Goal: Use online tool/utility: Utilize a website feature to perform a specific function

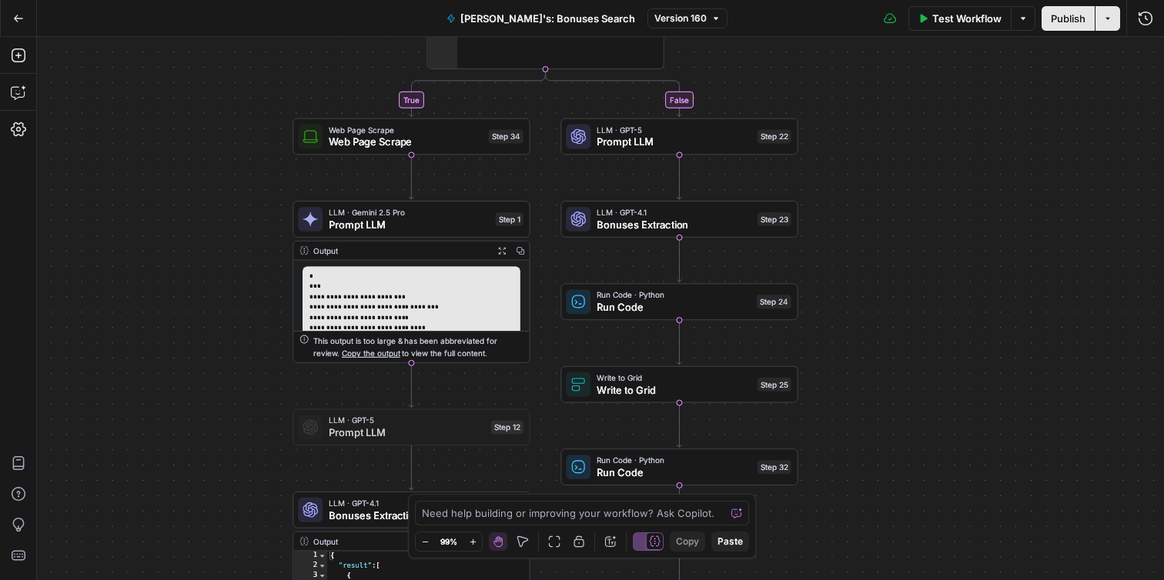
drag, startPoint x: 253, startPoint y: 161, endPoint x: 231, endPoint y: 241, distance: 83.1
click at [231, 241] on div "**********" at bounding box center [600, 308] width 1127 height 543
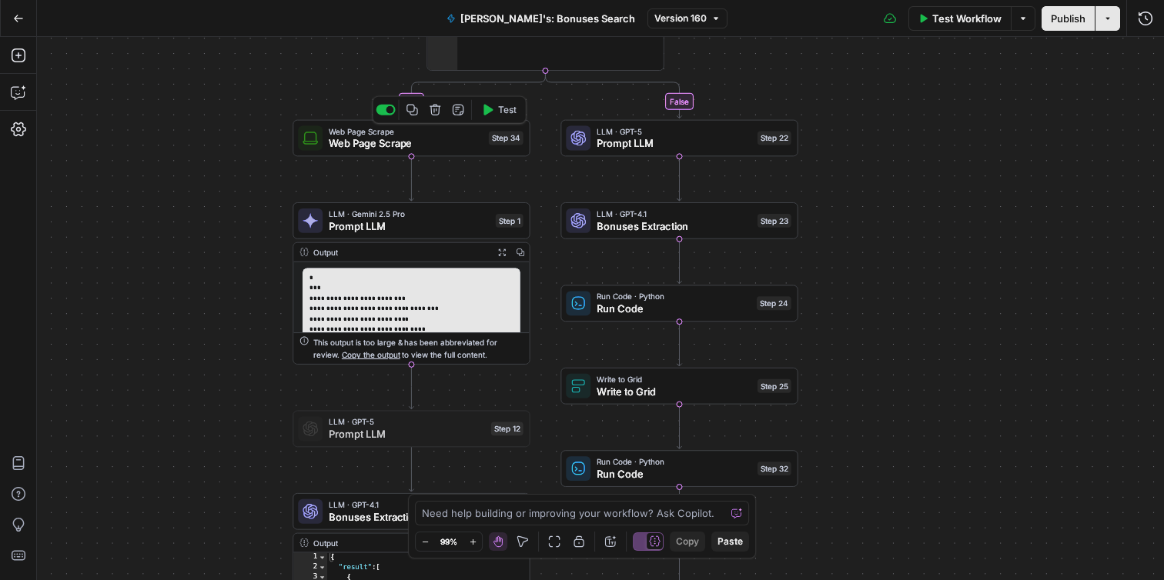
click at [439, 145] on span "Web Page Scrape" at bounding box center [406, 142] width 154 height 15
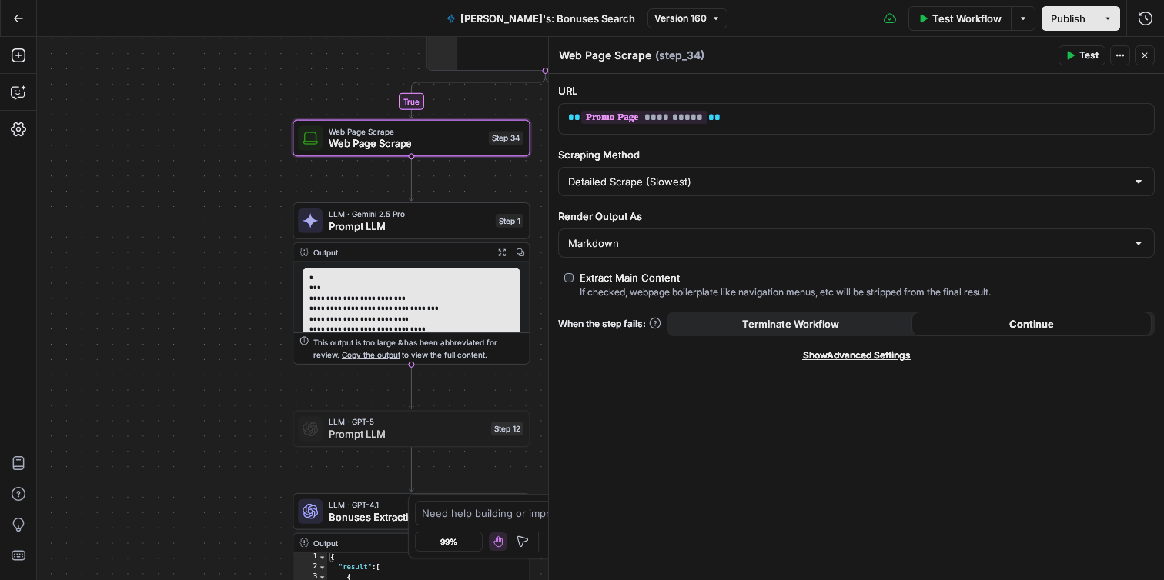
click at [840, 357] on span "Show Advanced Settings" at bounding box center [857, 356] width 108 height 14
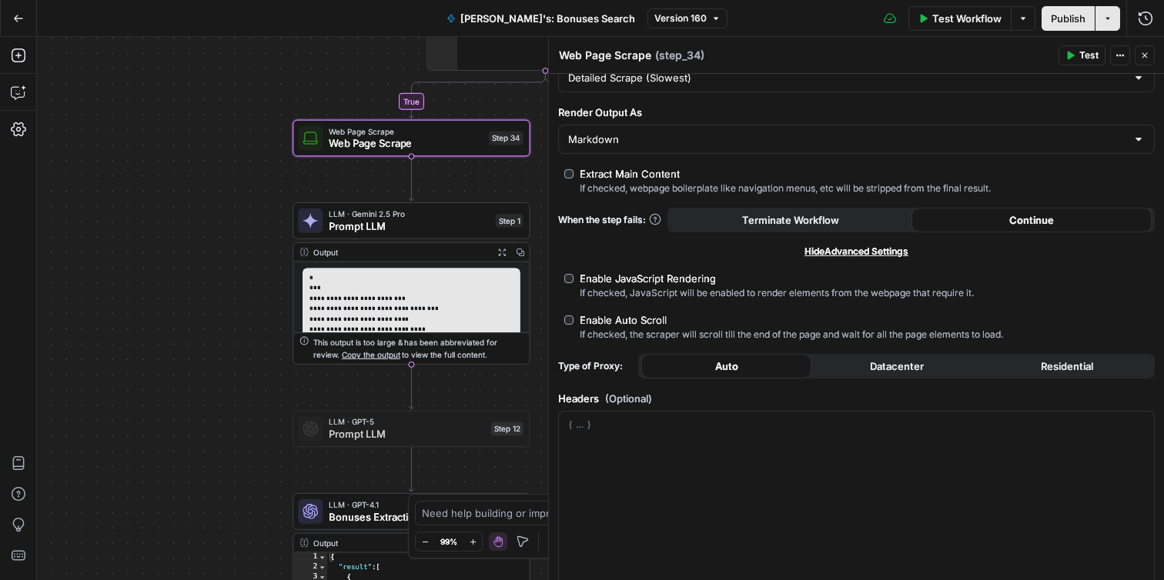
scroll to position [122, 0]
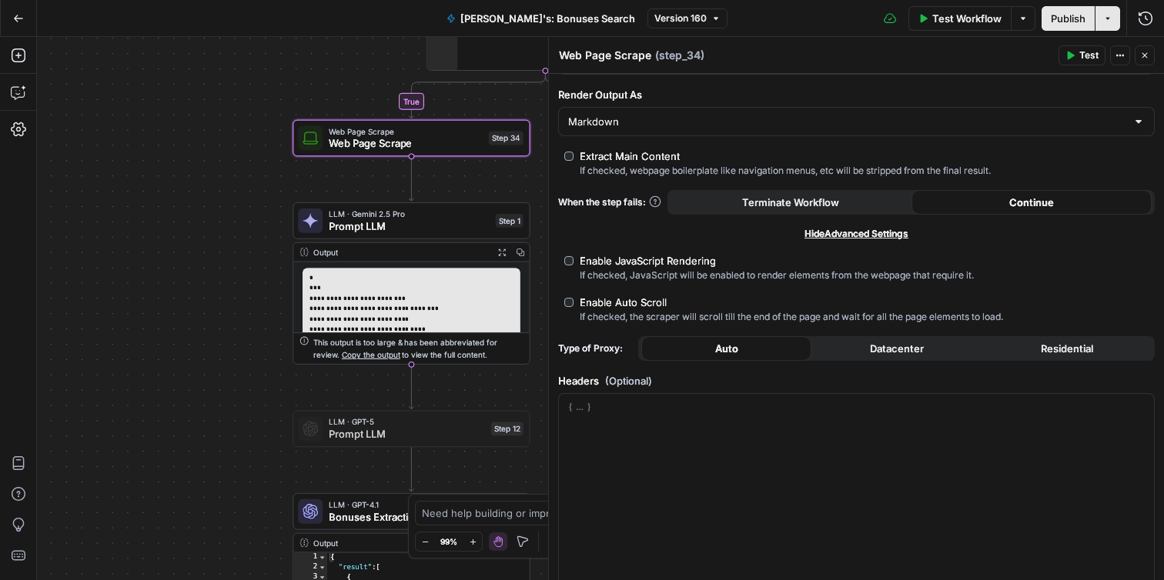
click at [888, 352] on span "Datacenter" at bounding box center [897, 348] width 54 height 15
type input "Custom"
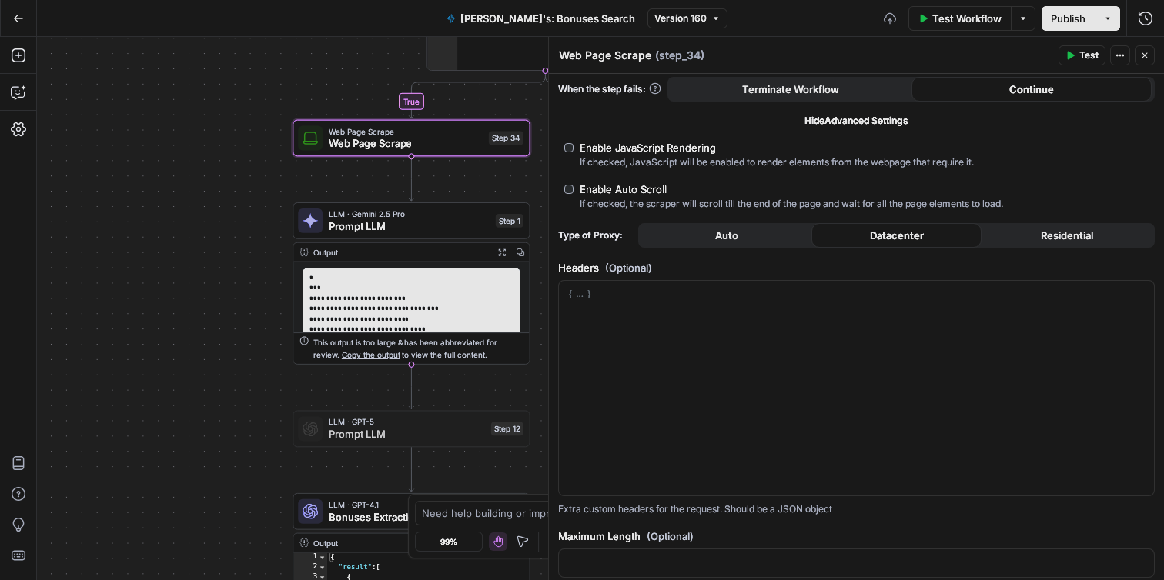
scroll to position [257, 0]
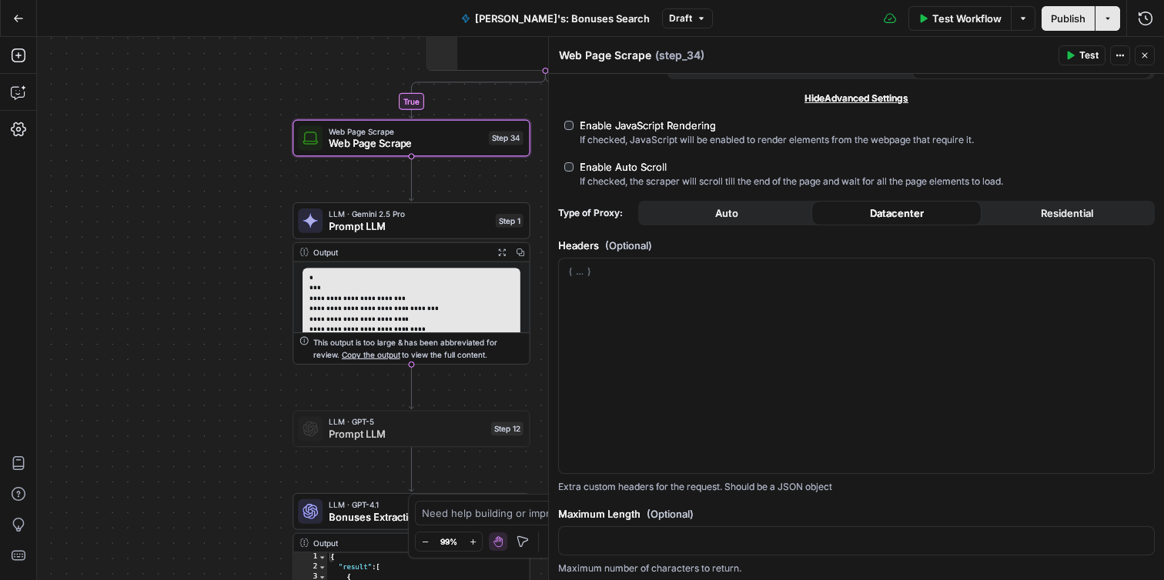
click at [1050, 209] on span "Residential" at bounding box center [1066, 212] width 52 height 15
click at [739, 213] on button "Auto" at bounding box center [726, 213] width 170 height 25
click at [859, 217] on button "Datacenter" at bounding box center [896, 213] width 170 height 25
drag, startPoint x: 1048, startPoint y: 213, endPoint x: 960, endPoint y: 197, distance: 90.0
click at [1048, 213] on span "Residential" at bounding box center [1066, 212] width 52 height 15
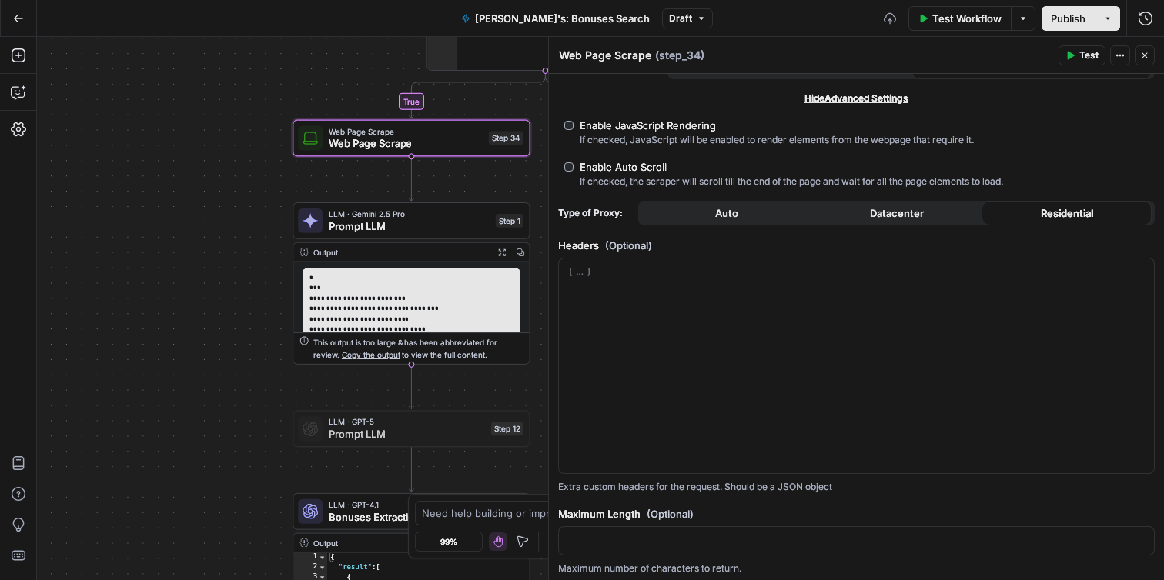
click at [710, 209] on button "Auto" at bounding box center [726, 213] width 170 height 25
